Goal: Information Seeking & Learning: Learn about a topic

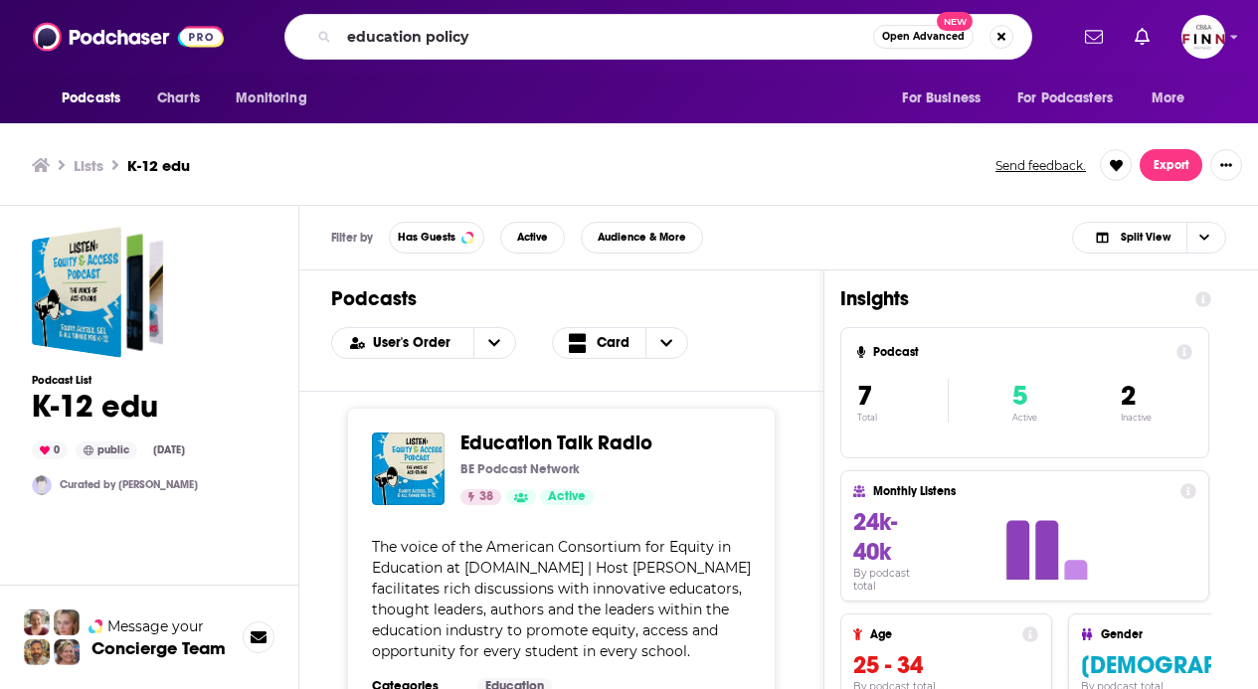
type input "education policy"
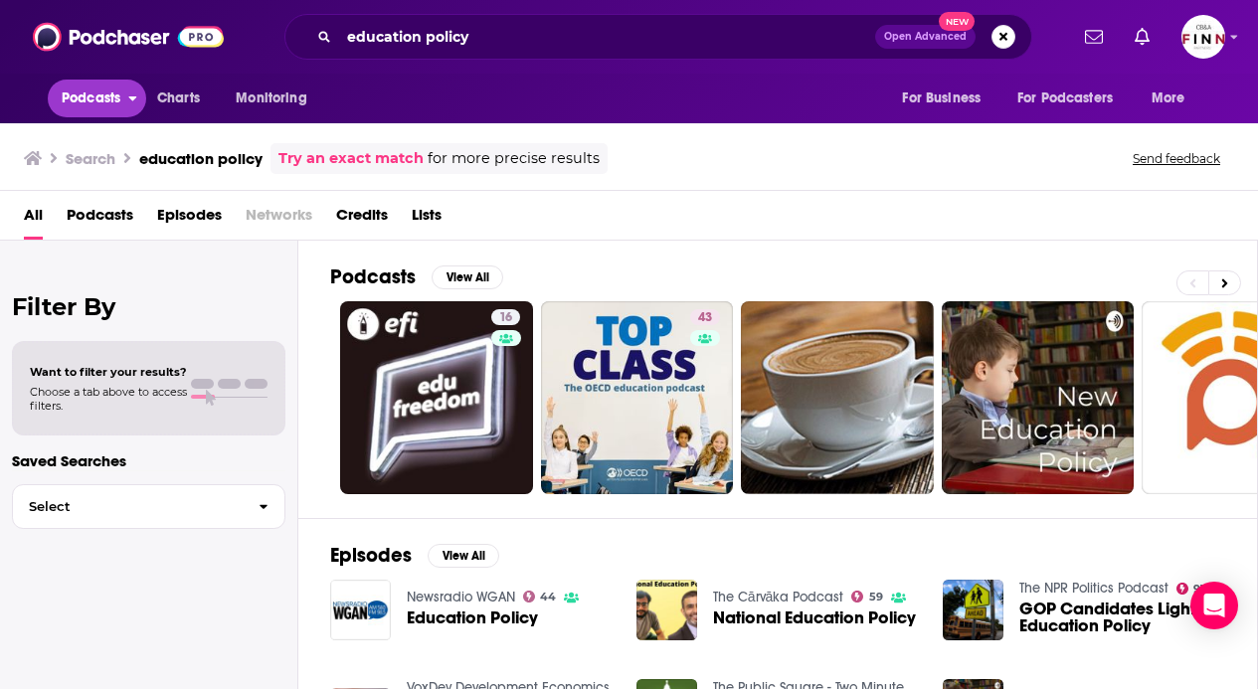
click at [106, 113] on button "Podcasts" at bounding box center [97, 99] width 98 height 38
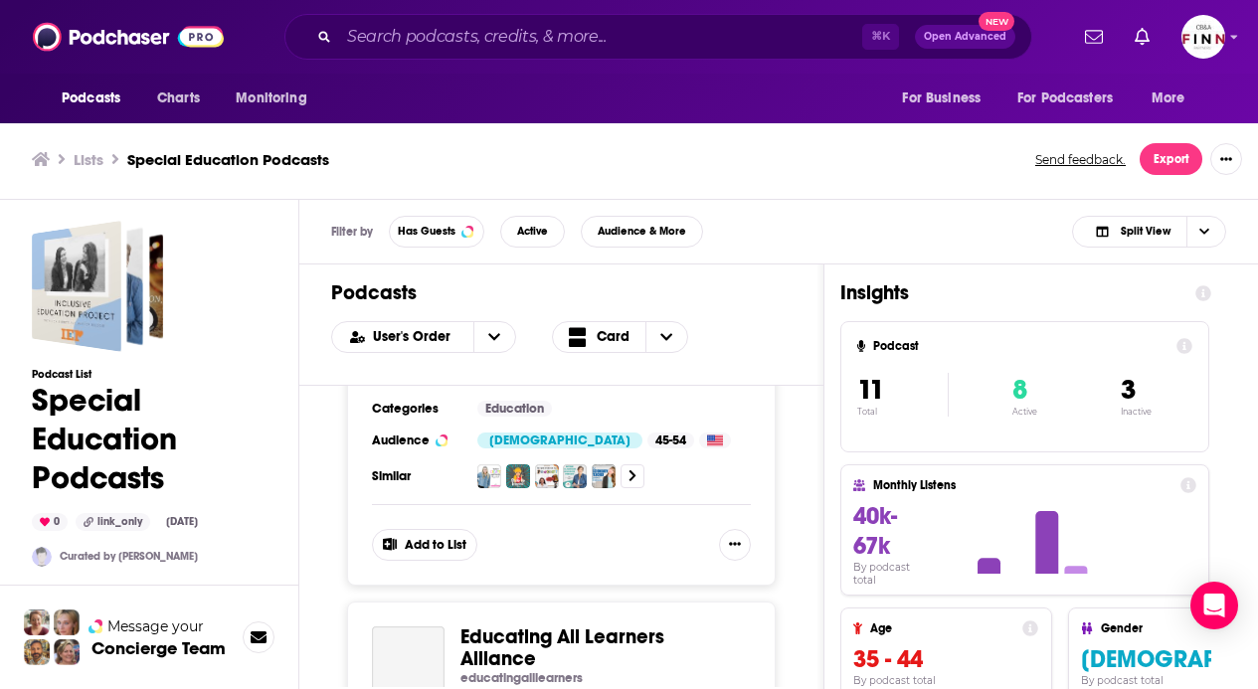
scroll to position [2869, 0]
